Goal: Information Seeking & Learning: Stay updated

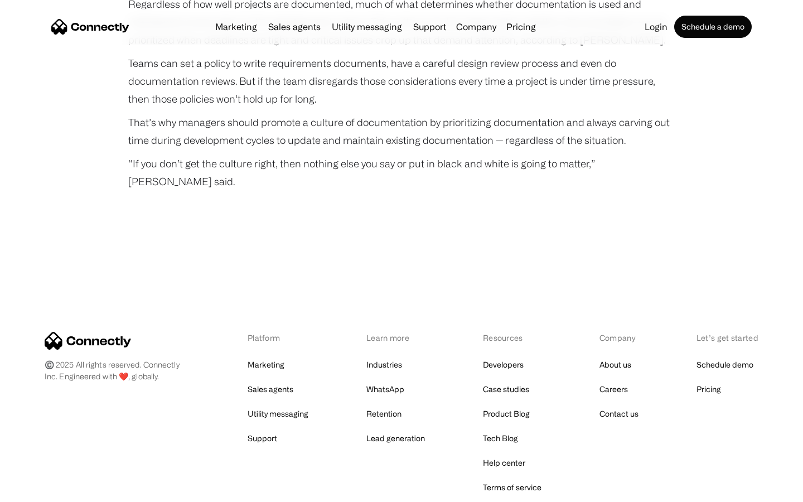
scroll to position [3721, 0]
